Goal: Navigation & Orientation: Go to known website

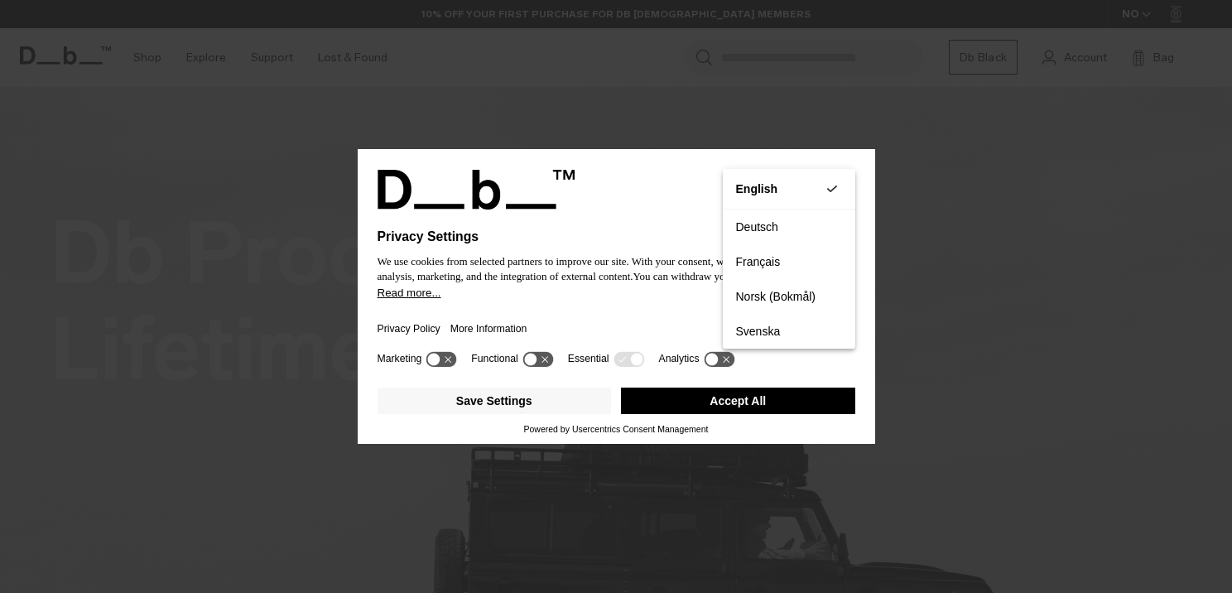
click at [1074, 126] on div "Privacy Settings We use cookies from selected partners to improve our site. Wit…" at bounding box center [616, 296] width 1232 height 593
click at [941, 173] on div "Selecting an option will immediately change the language Privacy Settings We us…" at bounding box center [616, 296] width 1232 height 593
click at [713, 359] on icon at bounding box center [711, 359] width 12 height 12
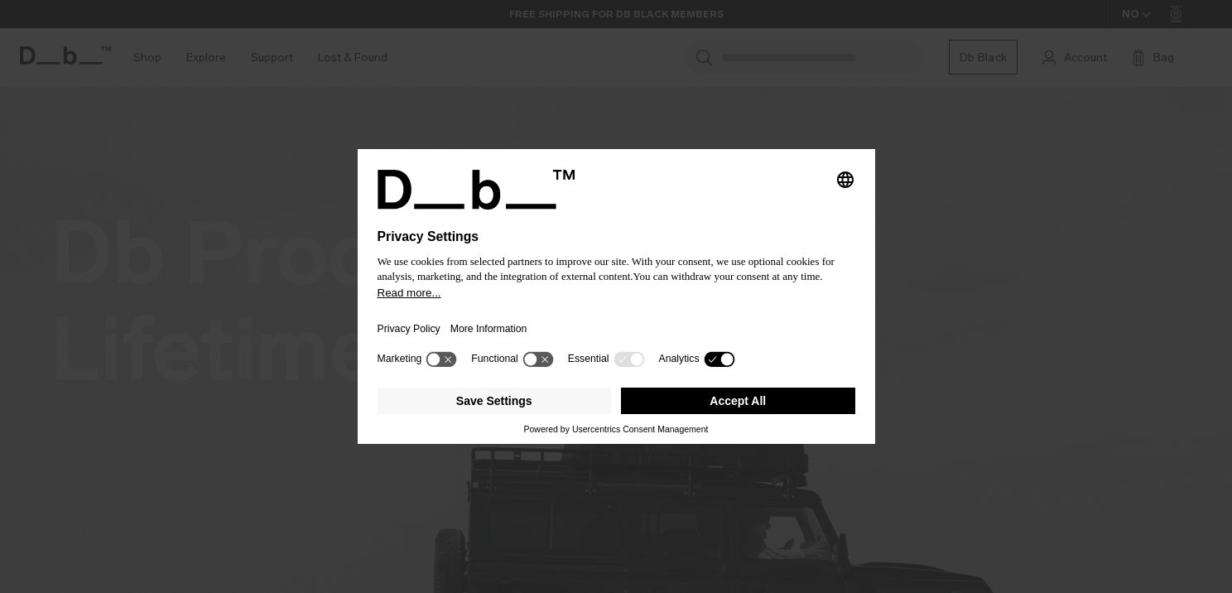
click at [543, 357] on icon at bounding box center [537, 359] width 31 height 16
click at [451, 358] on icon at bounding box center [448, 359] width 7 height 7
click at [555, 407] on button "Save Settings" at bounding box center [494, 400] width 234 height 26
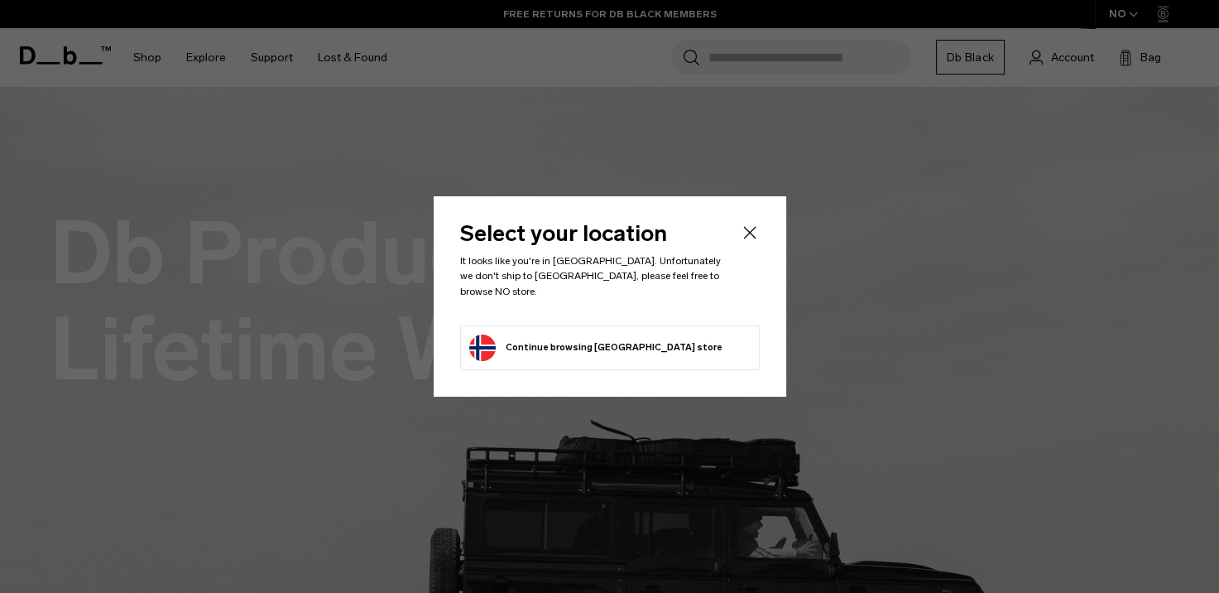
click at [639, 334] on button "Continue browsing [GEOGRAPHIC_DATA] store Continue shopping in [GEOGRAPHIC_DATA]" at bounding box center [595, 347] width 253 height 26
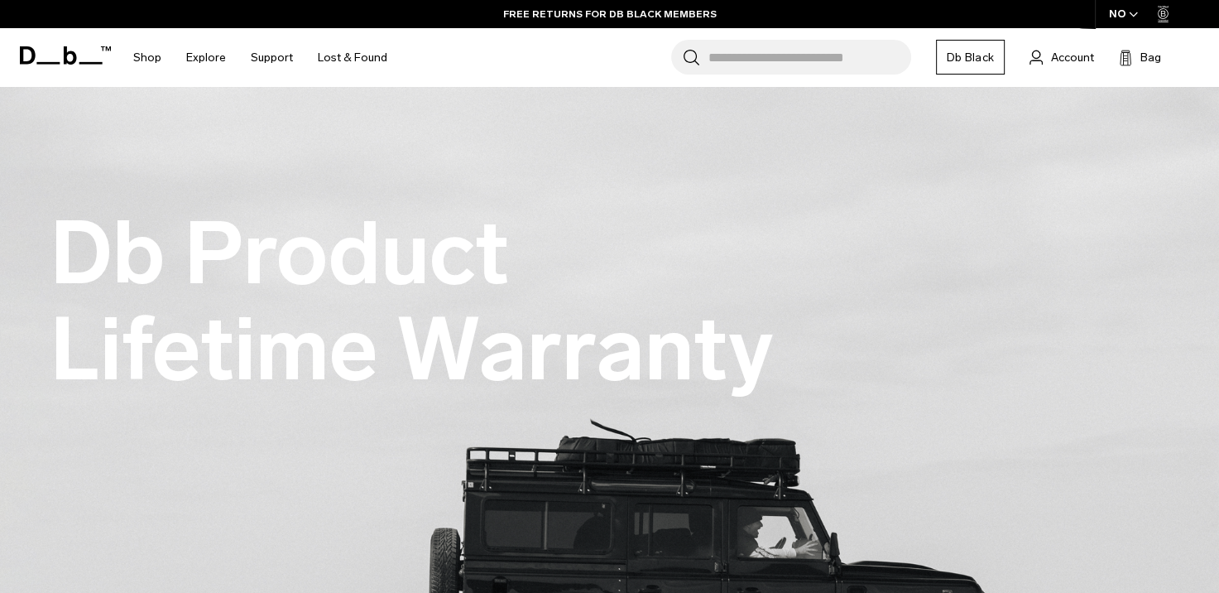
click at [1132, 10] on span "button" at bounding box center [1133, 14] width 9 height 12
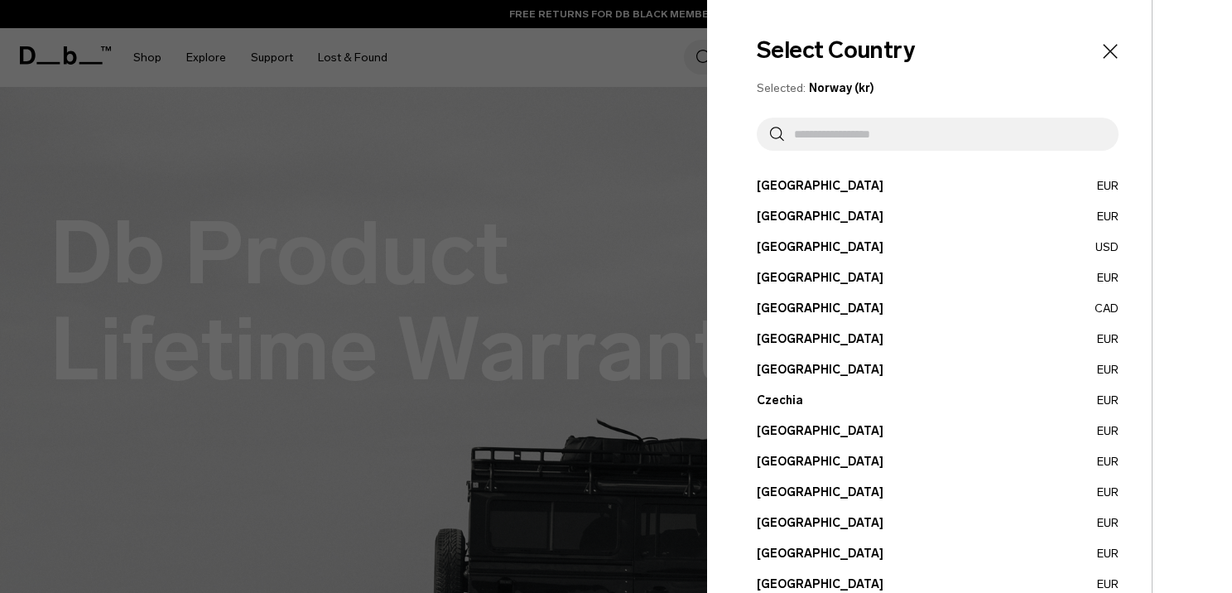
click at [857, 131] on input "text" at bounding box center [944, 134] width 321 height 33
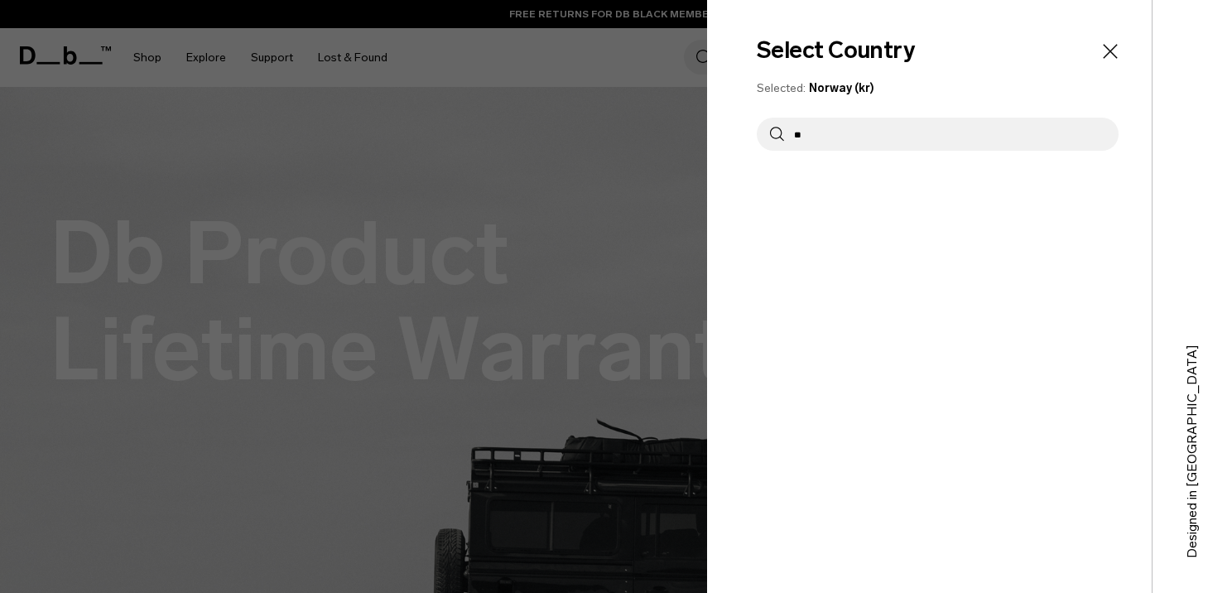
type input "*"
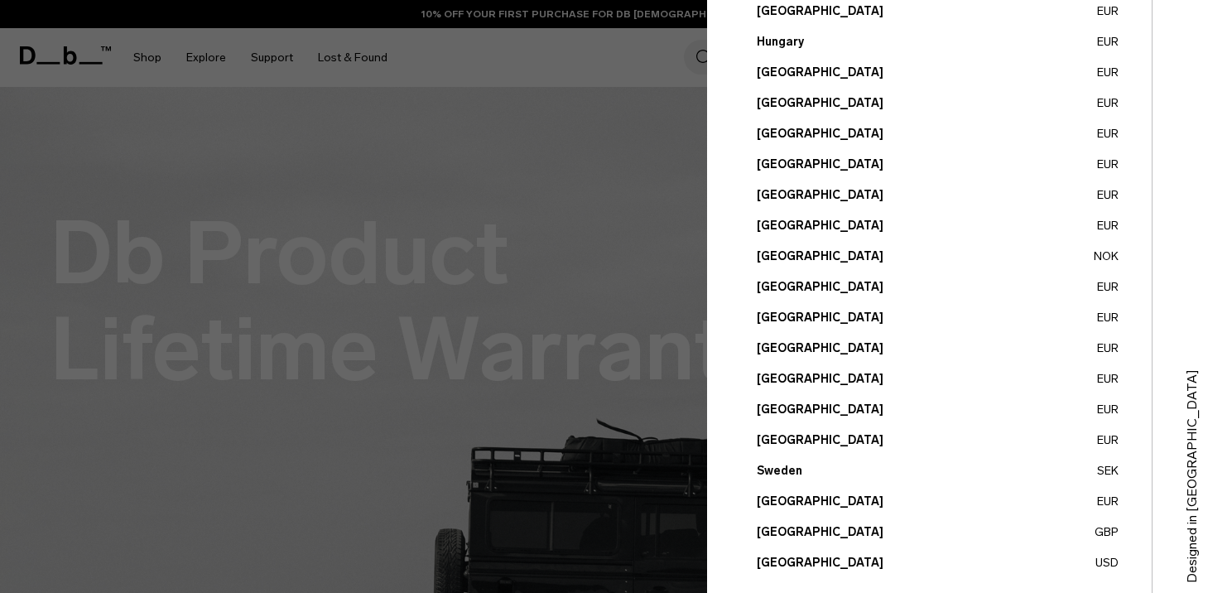
scroll to position [628, 0]
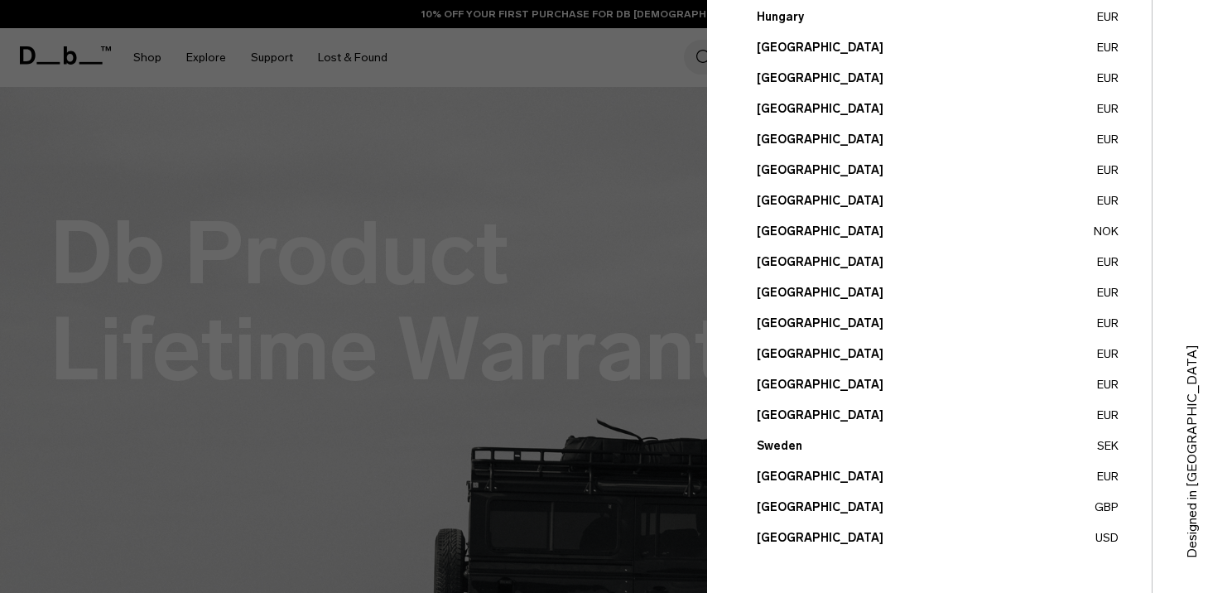
click at [792, 508] on button "[GEOGRAPHIC_DATA] GBP" at bounding box center [938, 506] width 362 height 17
